Goal: Task Accomplishment & Management: Manage account settings

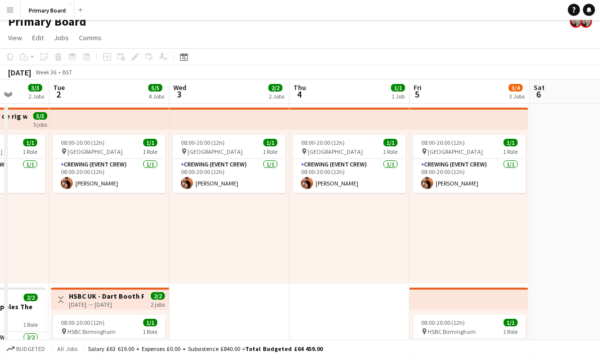
scroll to position [11, 0]
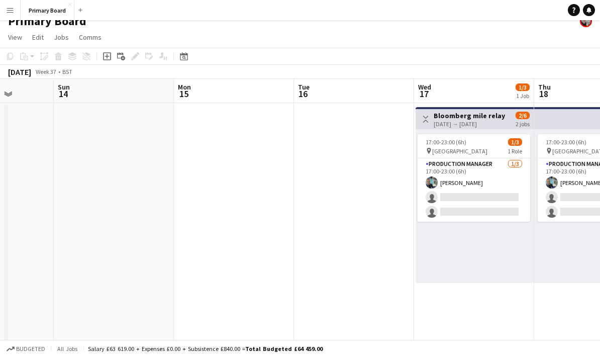
scroll to position [0, 323]
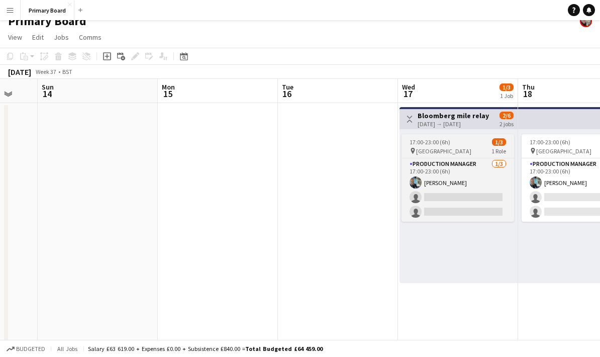
click at [476, 146] on app-job-card "17:00-23:00 (6h) 1/3 pin London 1 Role Production manager [DATE] 17:00-23:00 (6…" at bounding box center [457, 177] width 113 height 87
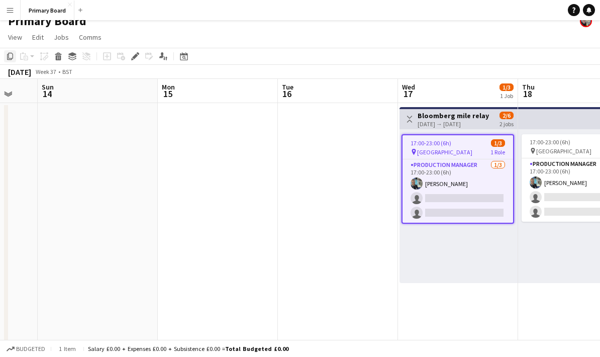
click at [9, 51] on div "Copy" at bounding box center [10, 56] width 12 height 12
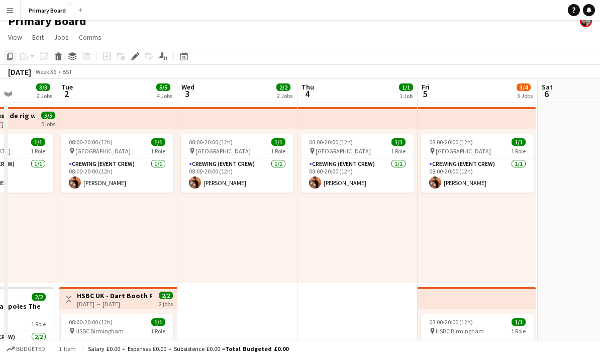
scroll to position [0, 342]
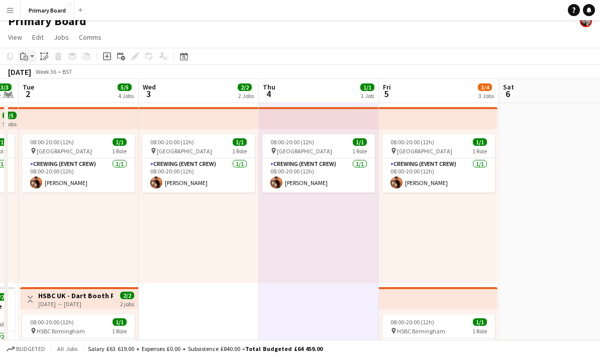
click at [27, 58] on icon "Paste" at bounding box center [24, 56] width 8 height 8
click at [56, 73] on link "Paste Ctrl+V" at bounding box center [74, 75] width 94 height 9
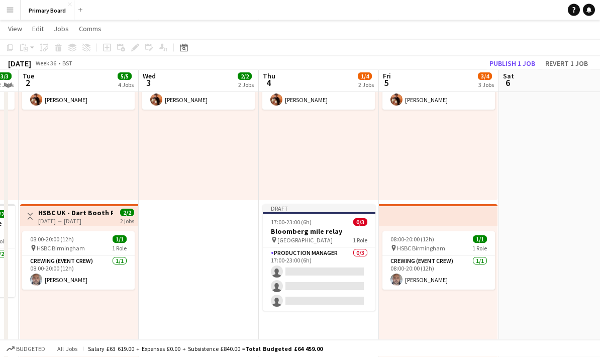
scroll to position [92, 0]
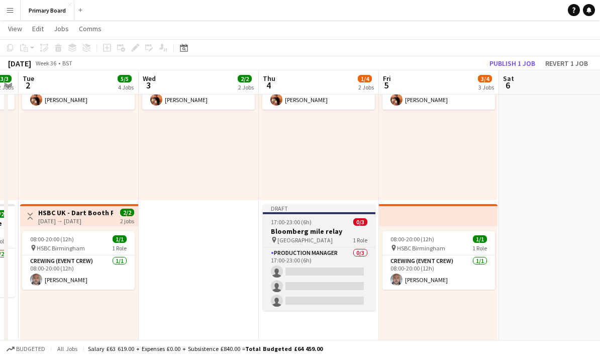
click at [333, 234] on h3 "Bloomberg mile relay" at bounding box center [319, 231] width 113 height 9
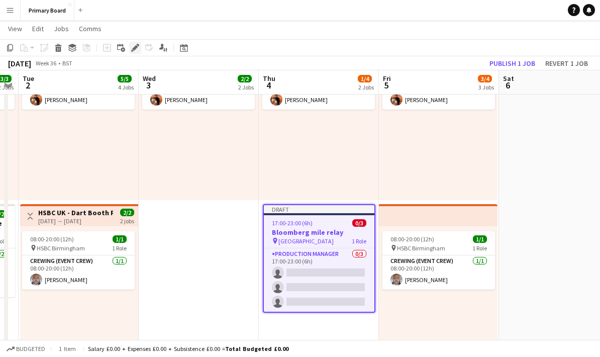
click at [136, 43] on div "Edit" at bounding box center [135, 48] width 12 height 12
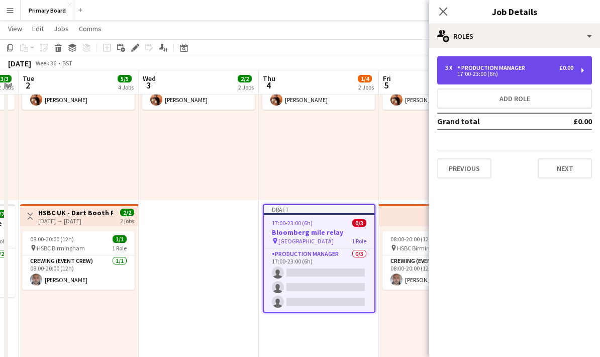
click at [513, 75] on div "17:00-23:00 (6h)" at bounding box center [509, 73] width 128 height 5
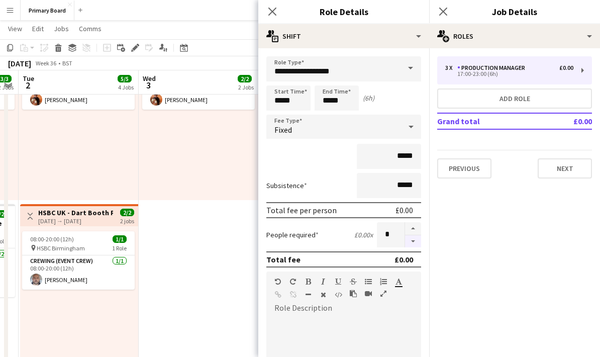
click at [417, 244] on button "button" at bounding box center [413, 241] width 16 height 13
click at [416, 243] on button "button" at bounding box center [413, 241] width 16 height 13
type input "*"
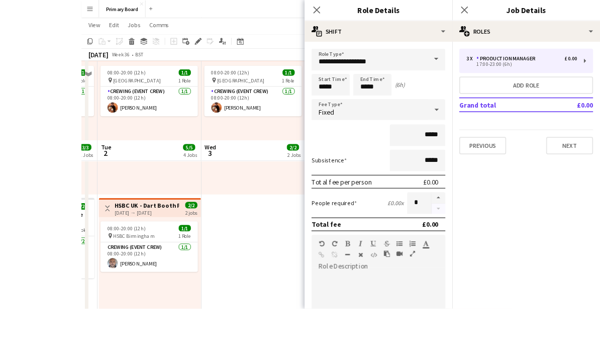
scroll to position [159, 0]
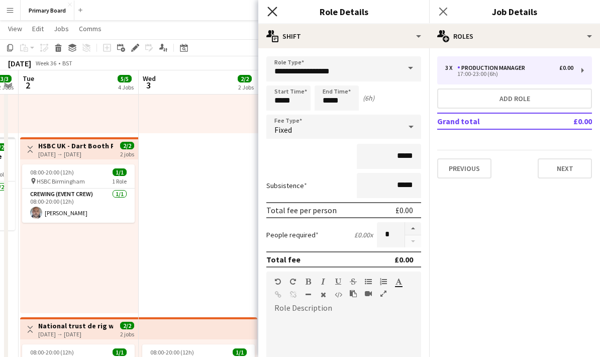
click at [273, 12] on icon at bounding box center [272, 12] width 10 height 10
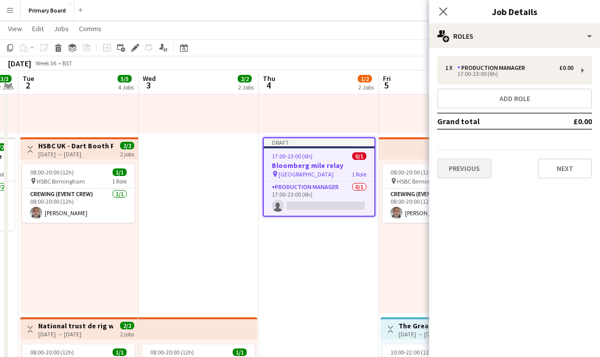
click at [470, 170] on button "Previous" at bounding box center [464, 168] width 54 height 20
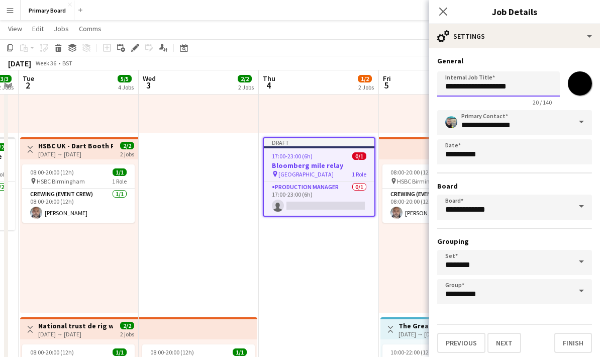
click at [533, 89] on input "**********" at bounding box center [498, 83] width 123 height 25
type input "**********"
click at [449, 8] on app-icon "Close pop-in" at bounding box center [443, 12] width 15 height 15
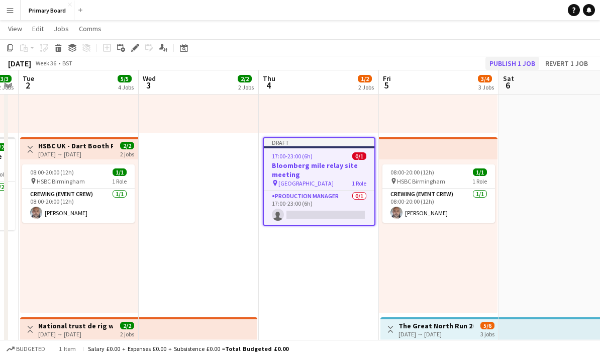
click at [519, 60] on button "Publish 1 job" at bounding box center [512, 63] width 54 height 13
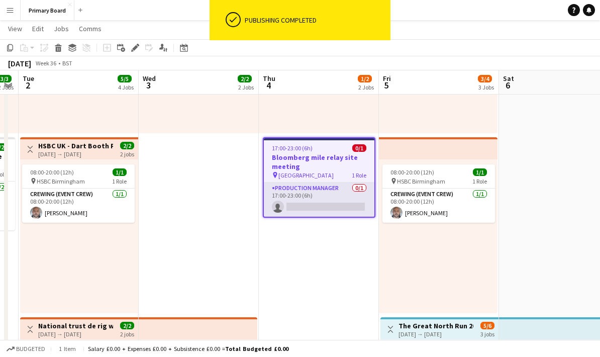
click at [338, 203] on app-card-role "Production manager 0/1 17:00-23:00 (6h) single-neutral-actions" at bounding box center [319, 199] width 111 height 34
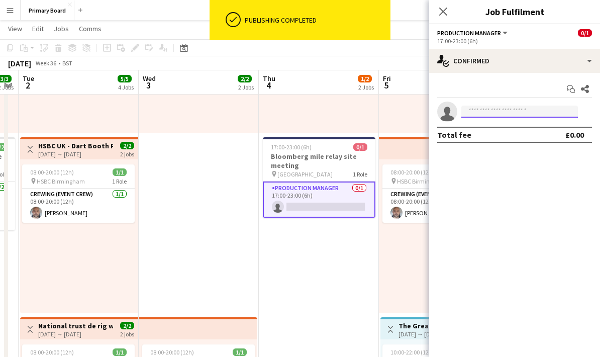
click at [526, 115] on input at bounding box center [519, 112] width 117 height 12
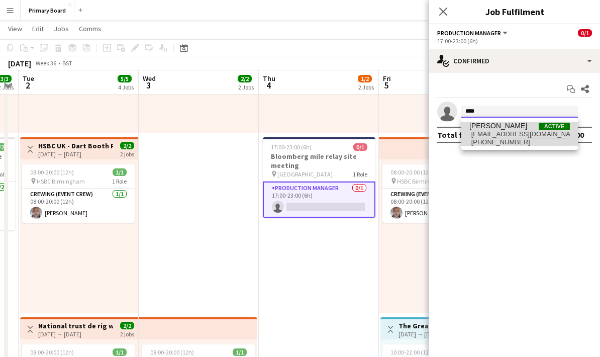
type input "****"
click at [518, 132] on span "[EMAIL_ADDRESS][DOMAIN_NAME]" at bounding box center [519, 134] width 100 height 8
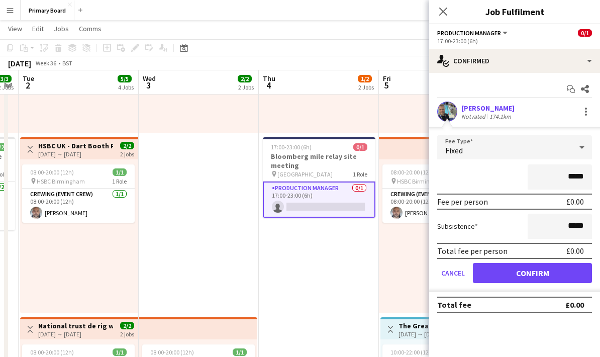
click at [550, 272] on button "Confirm" at bounding box center [532, 273] width 119 height 20
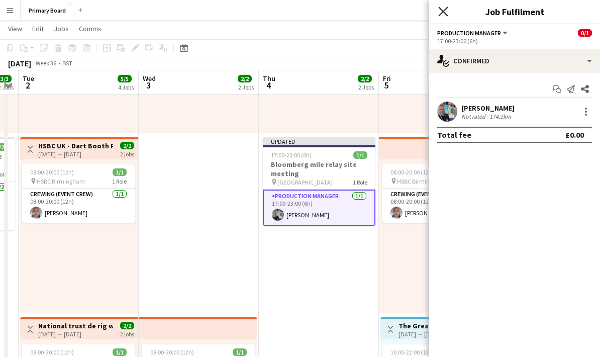
click at [441, 9] on icon "Close pop-in" at bounding box center [443, 12] width 10 height 10
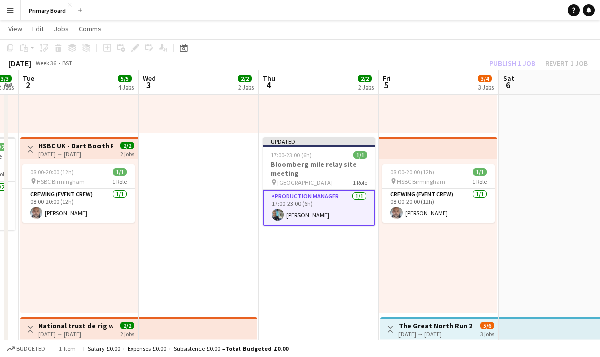
click at [525, 63] on div "Publish 1 job Revert 1 job" at bounding box center [538, 63] width 123 height 13
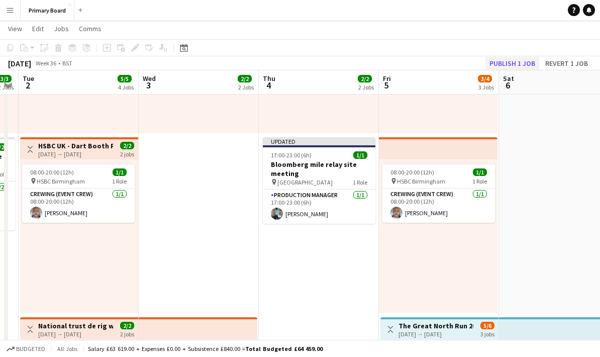
click at [527, 59] on button "Publish 1 job" at bounding box center [512, 63] width 54 height 13
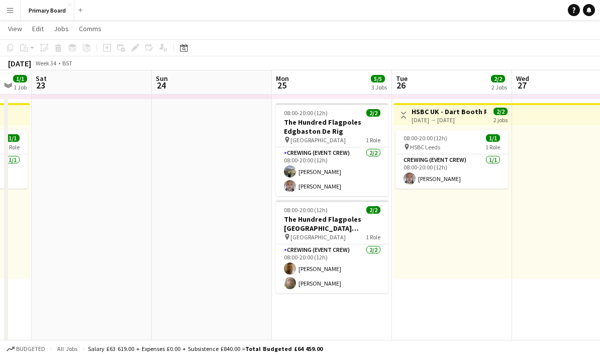
scroll to position [0, 298]
